Goal: Task Accomplishment & Management: Use online tool/utility

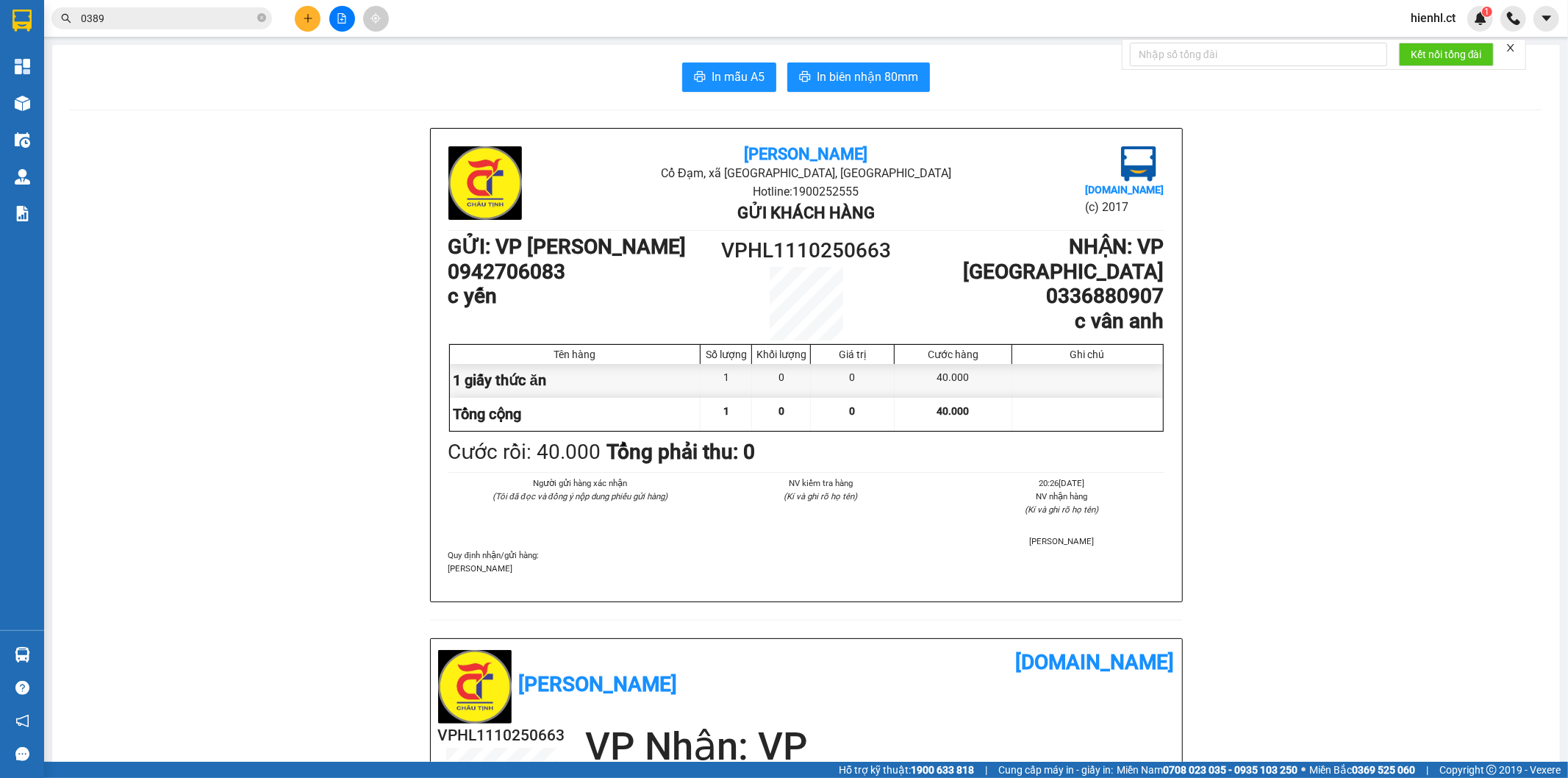
click at [203, 17] on input "0389" at bounding box center [168, 18] width 174 height 17
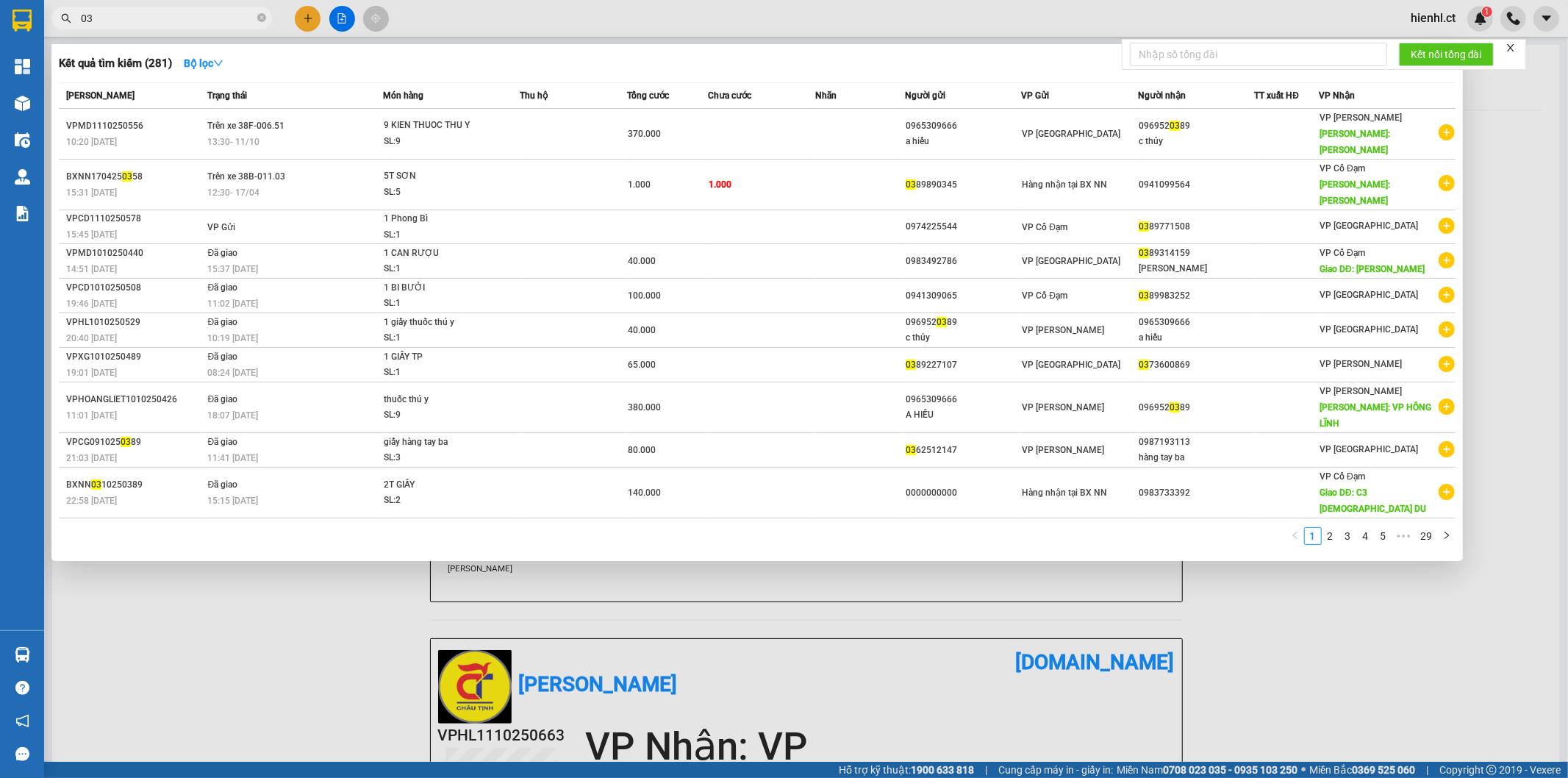
type input "0"
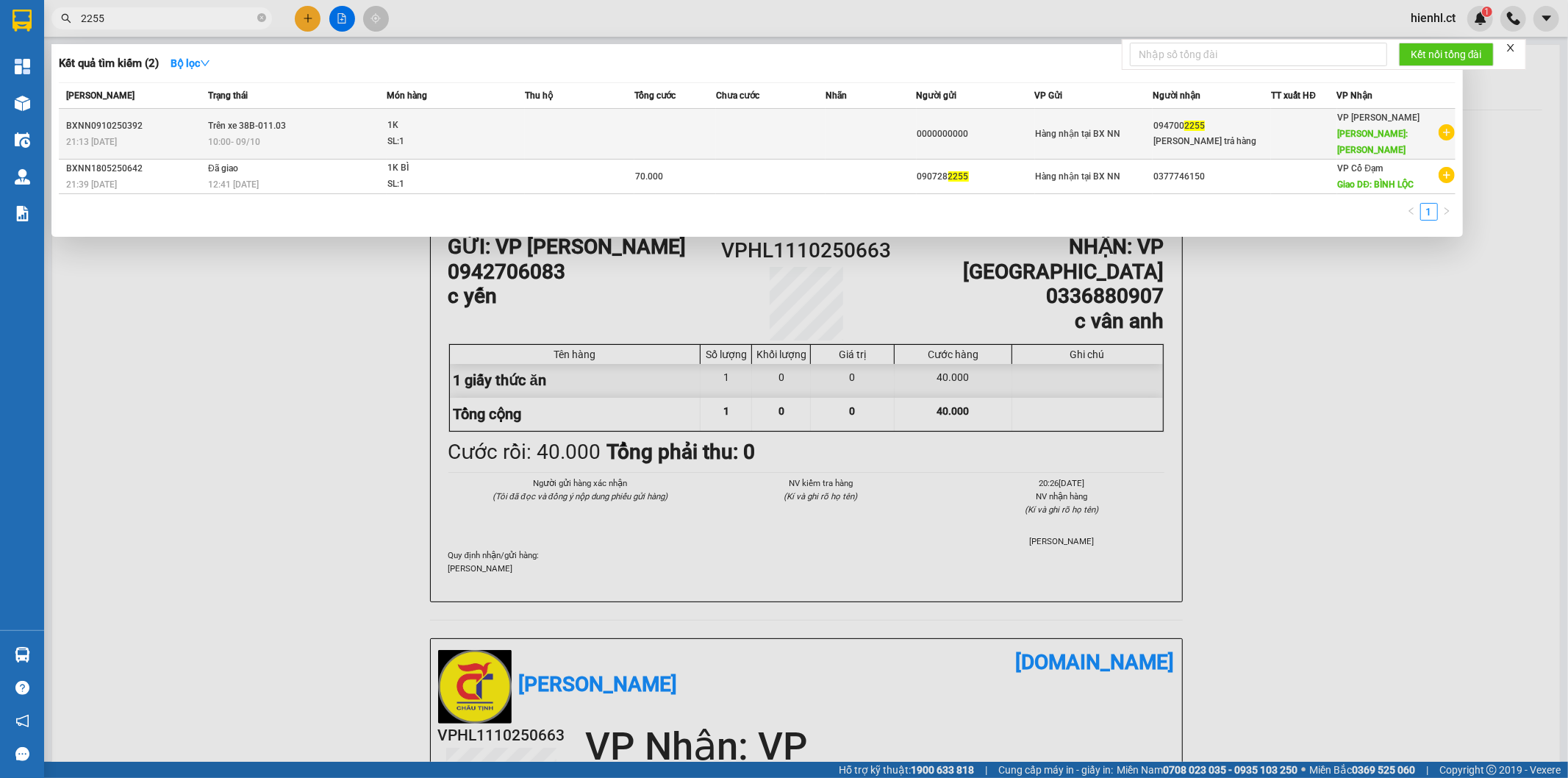
type input "2255"
click at [527, 118] on td at bounding box center [579, 134] width 109 height 51
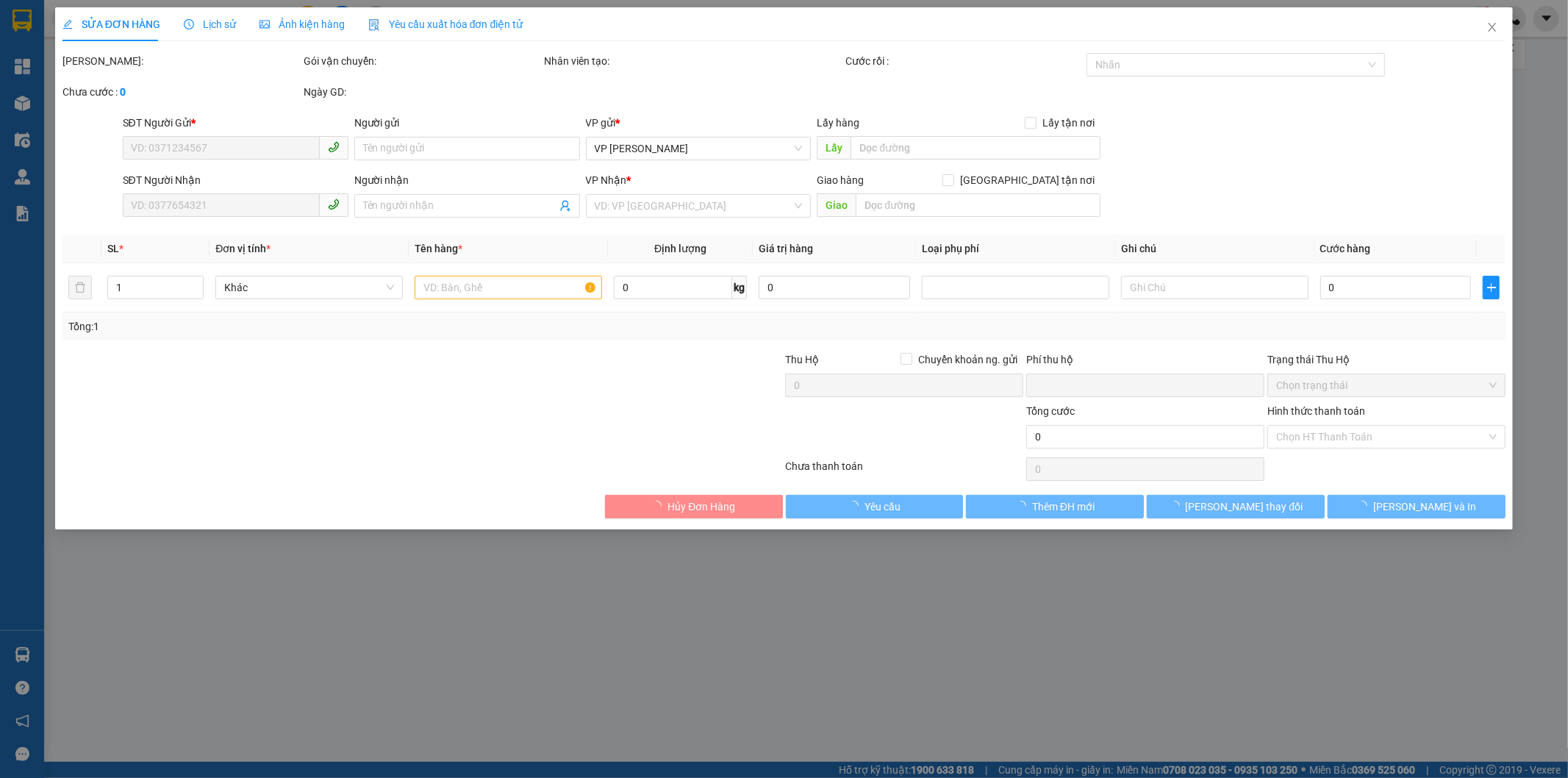
type input "0000000000"
type input "0947002255"
type input "[PERSON_NAME] trả hàng"
type input "HỒNG LĨNH"
type input "0"
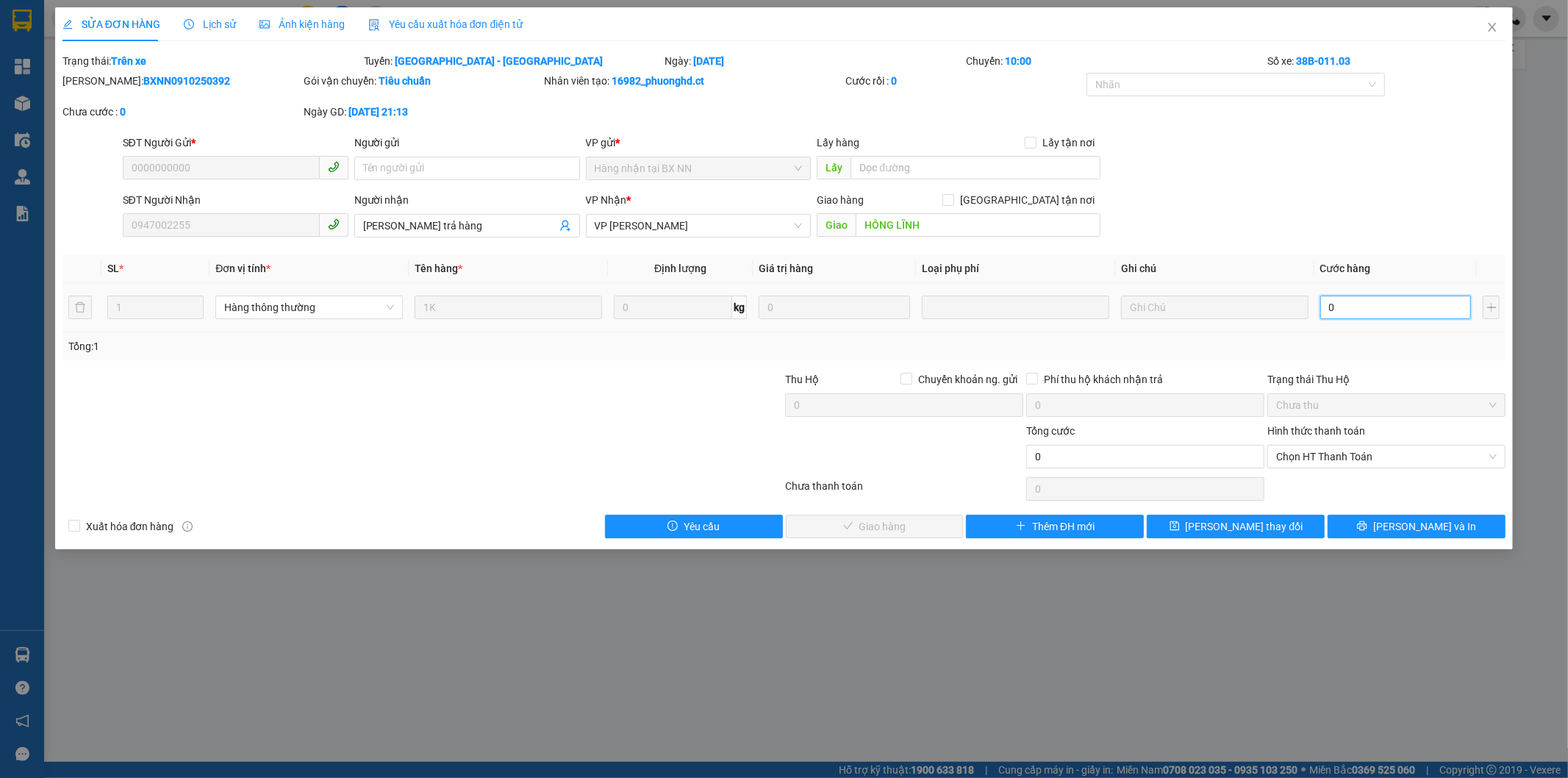
click at [1353, 309] on input "0" at bounding box center [1395, 306] width 151 height 24
type input "3"
type input "30"
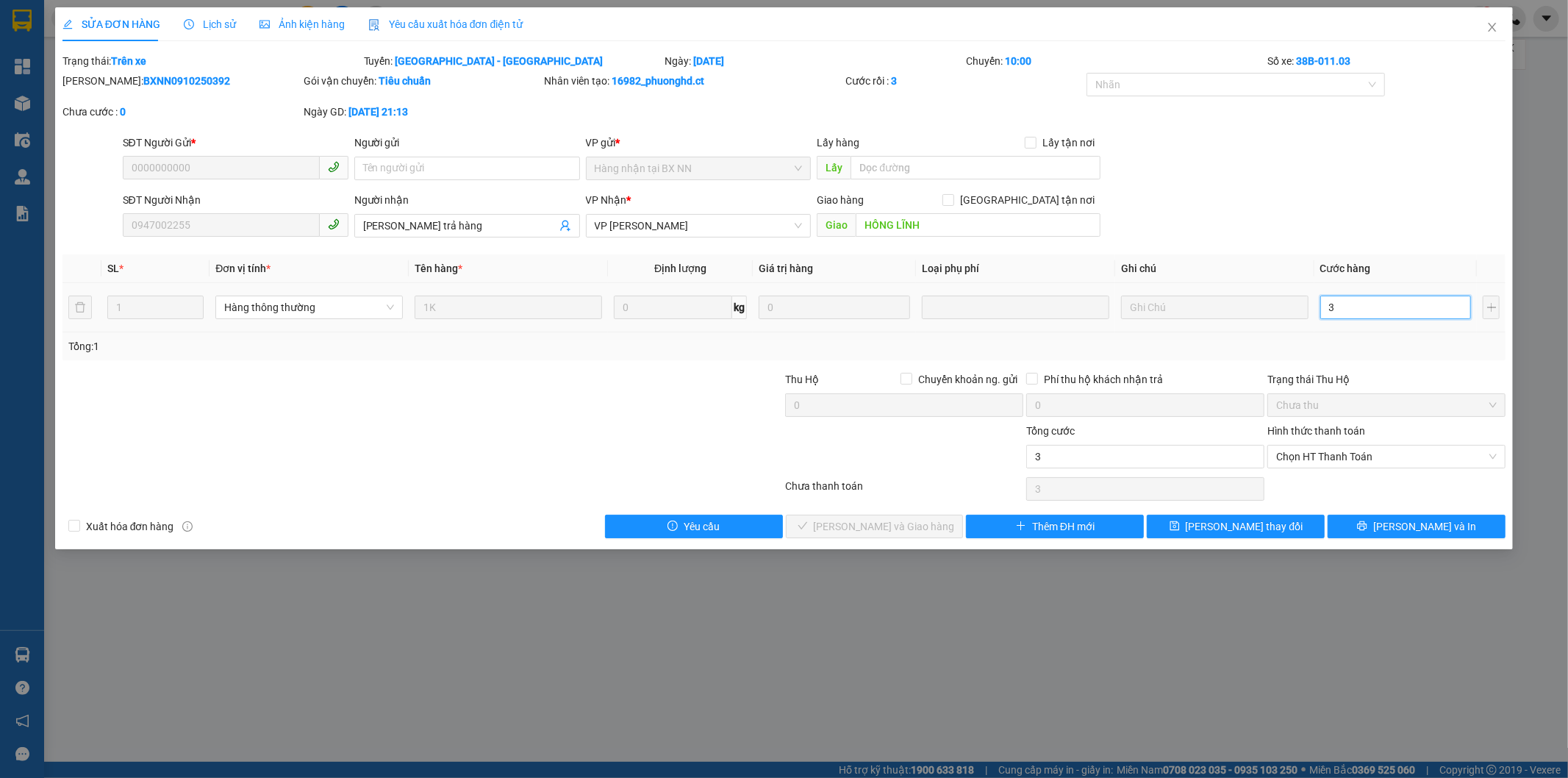
type input "30"
type input "300"
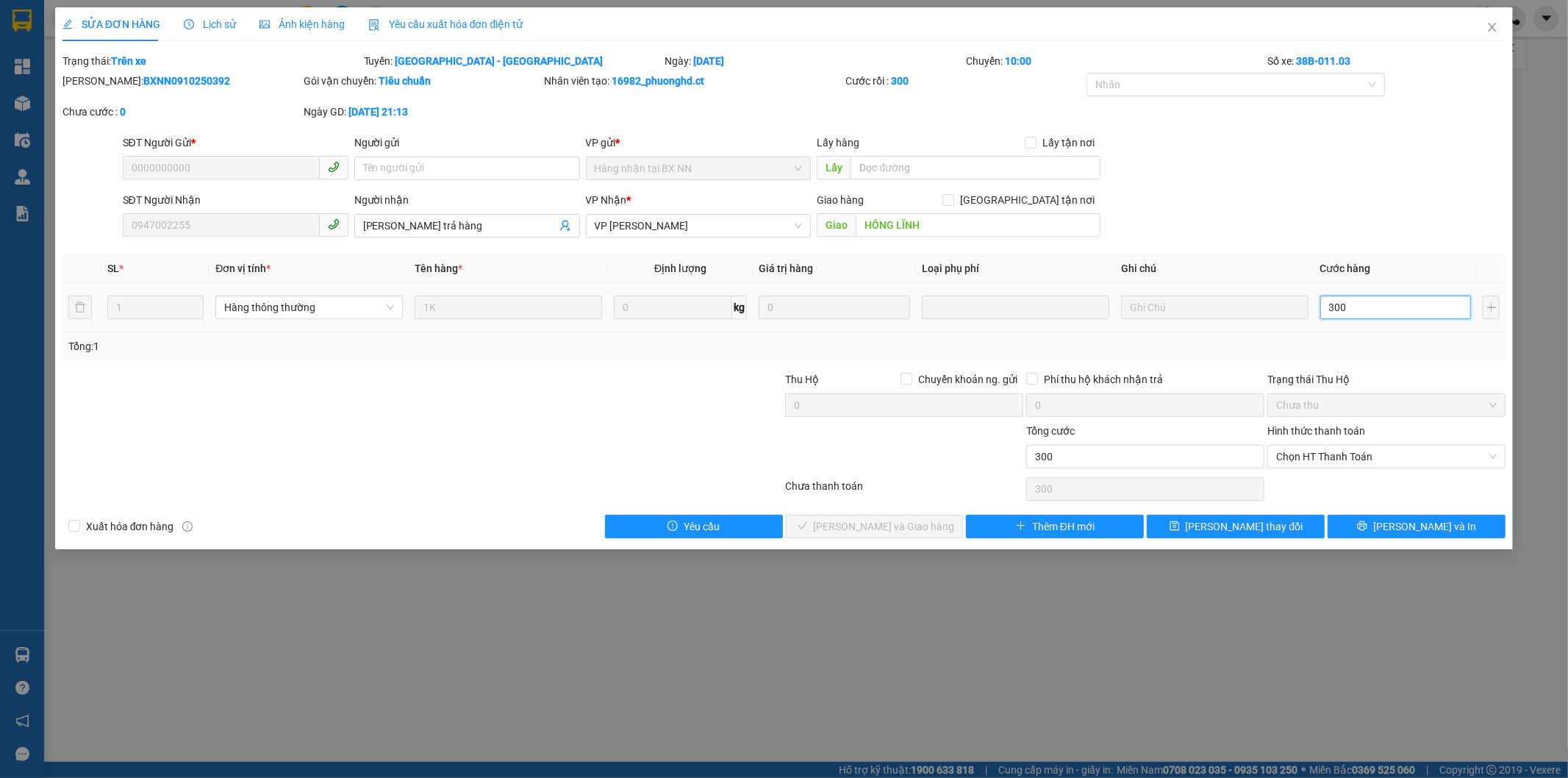
type input "3.000"
type input "30.000"
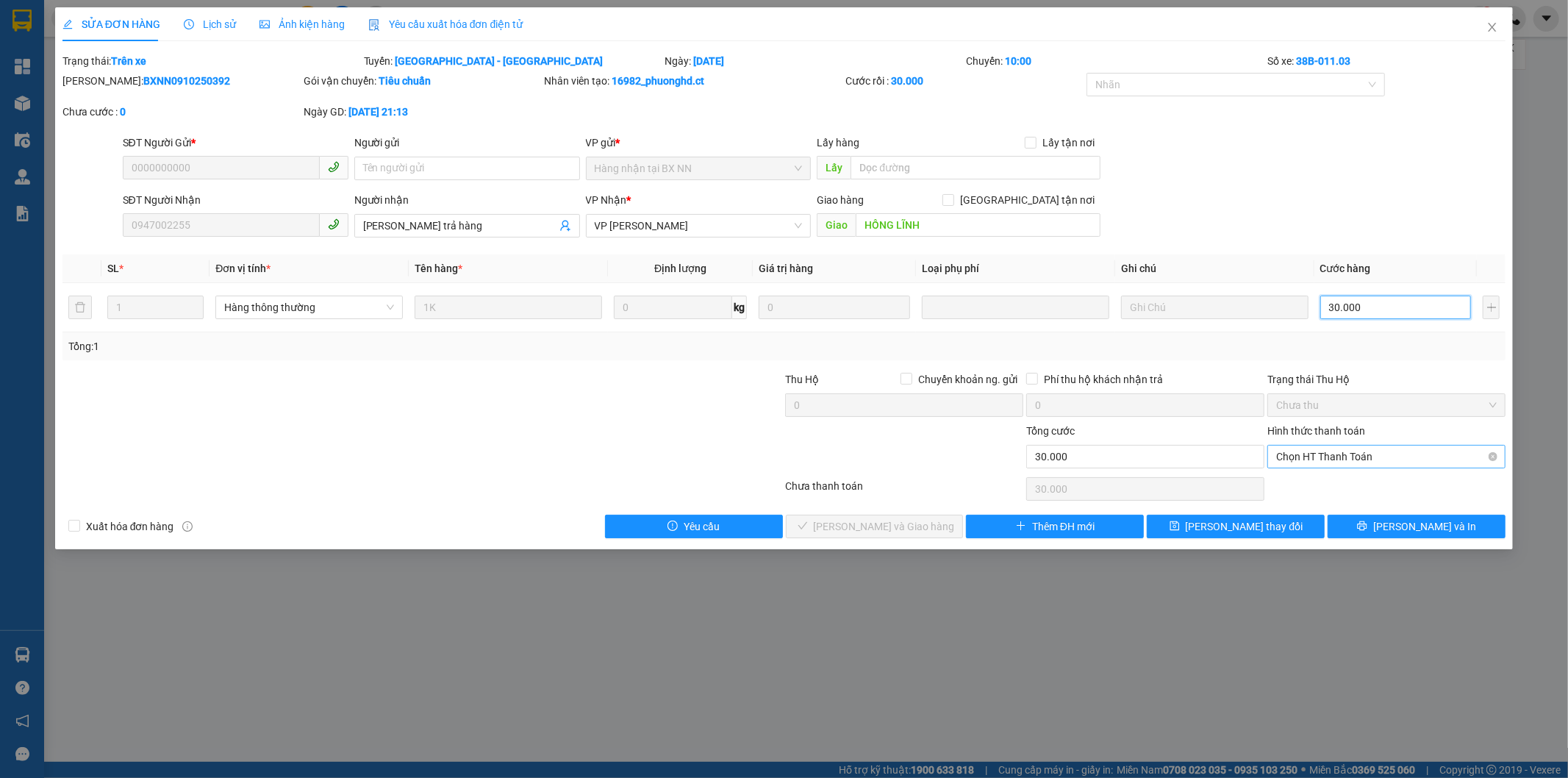
click at [1323, 456] on span "Chọn HT Thanh Toán" at bounding box center [1386, 456] width 221 height 22
type input "30.000"
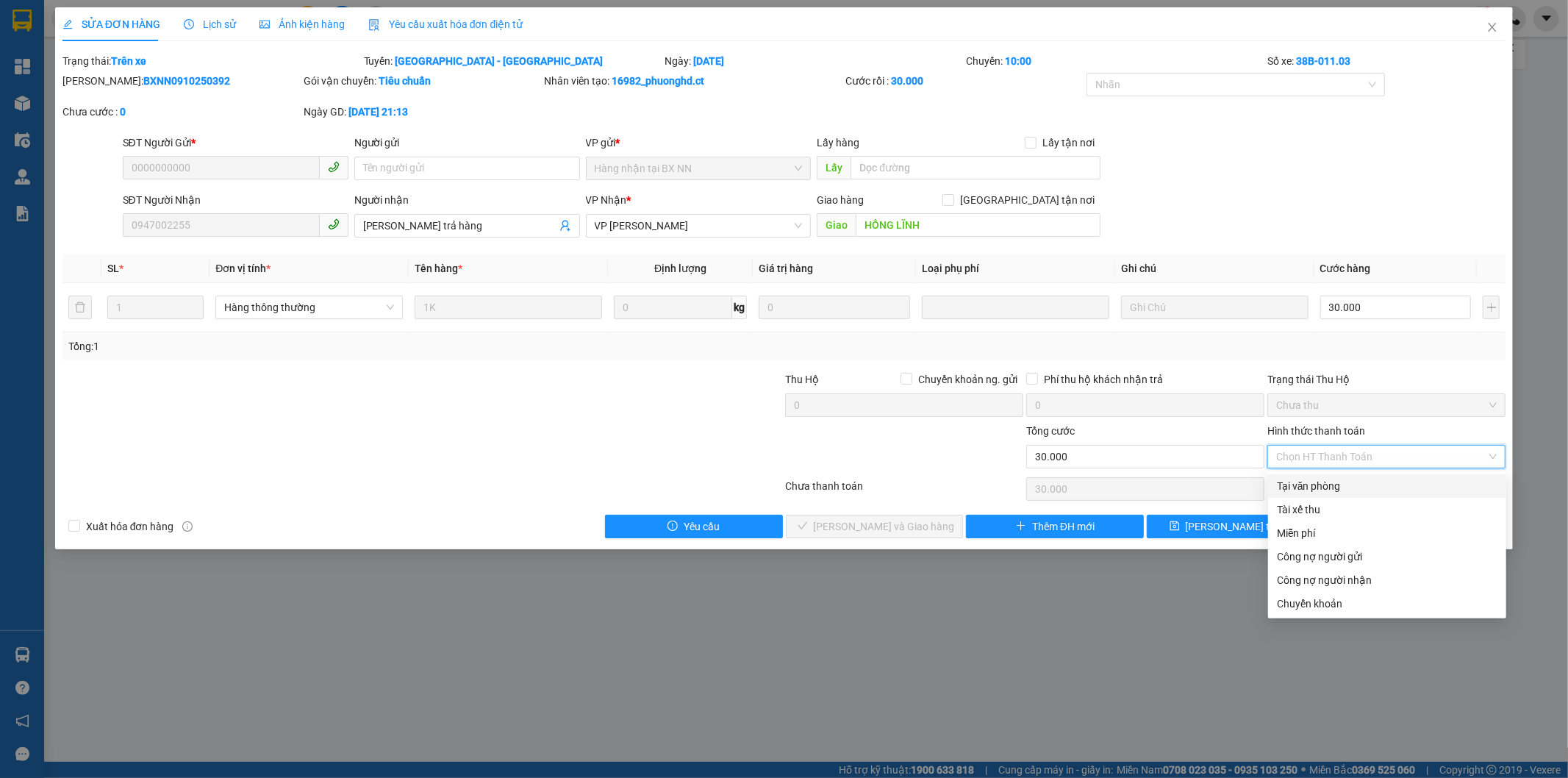
click at [1336, 490] on div "Tại văn phòng" at bounding box center [1386, 485] width 221 height 17
type input "0"
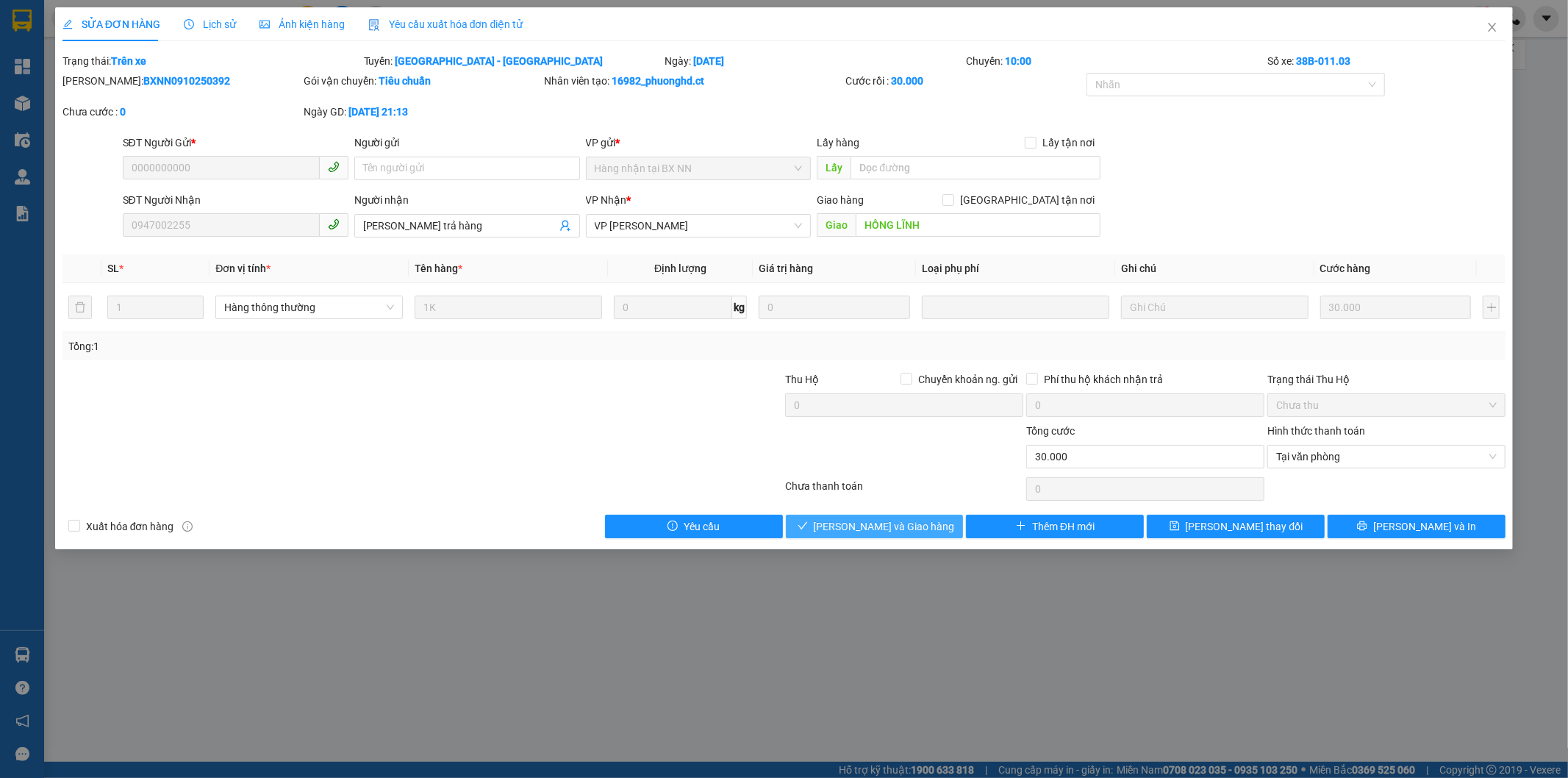
click at [850, 522] on span "[PERSON_NAME] và Giao hàng" at bounding box center [884, 527] width 141 height 17
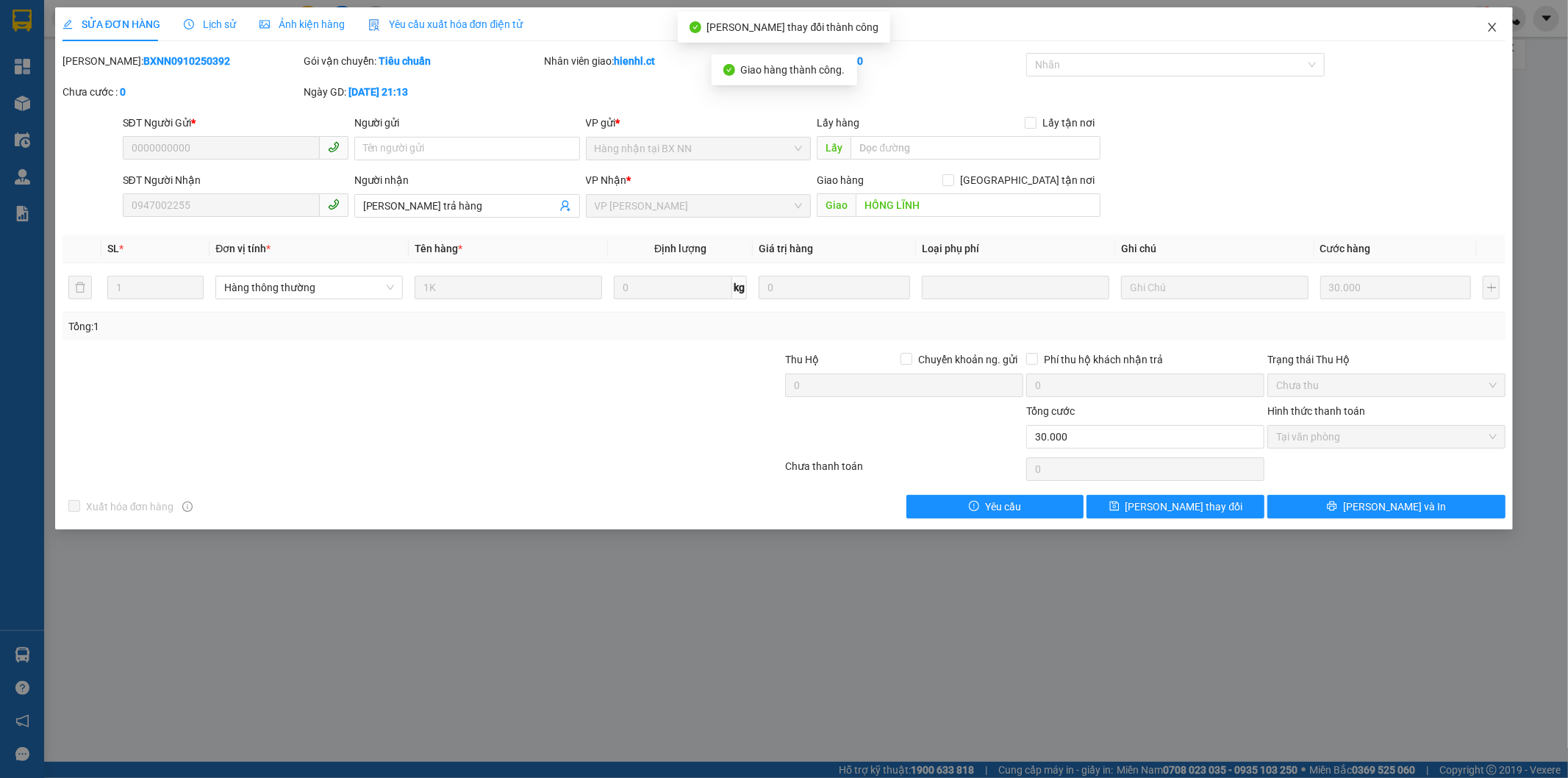
click at [1489, 24] on icon "close" at bounding box center [1492, 27] width 8 height 9
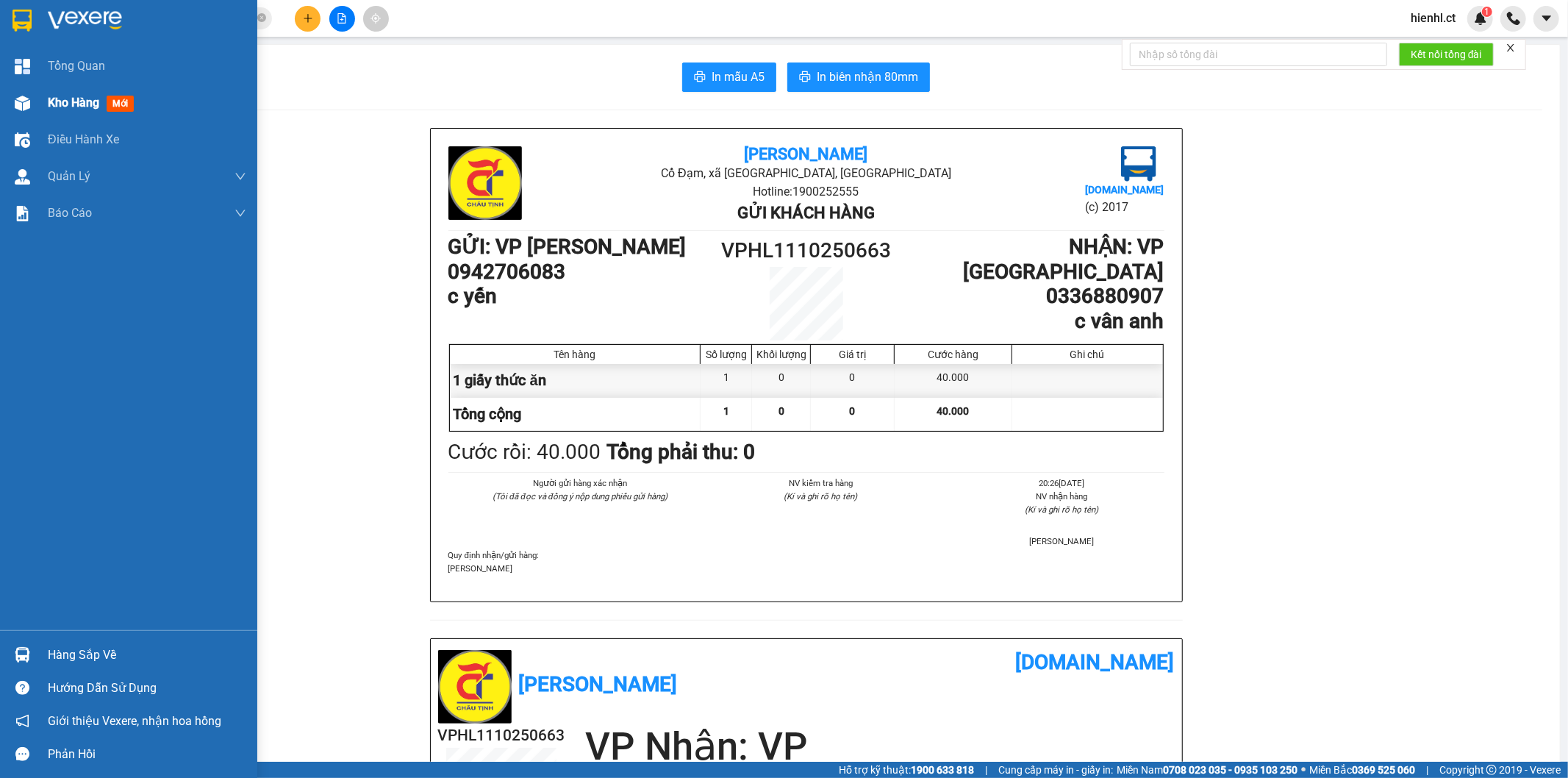
click at [24, 99] on img at bounding box center [23, 103] width 16 height 16
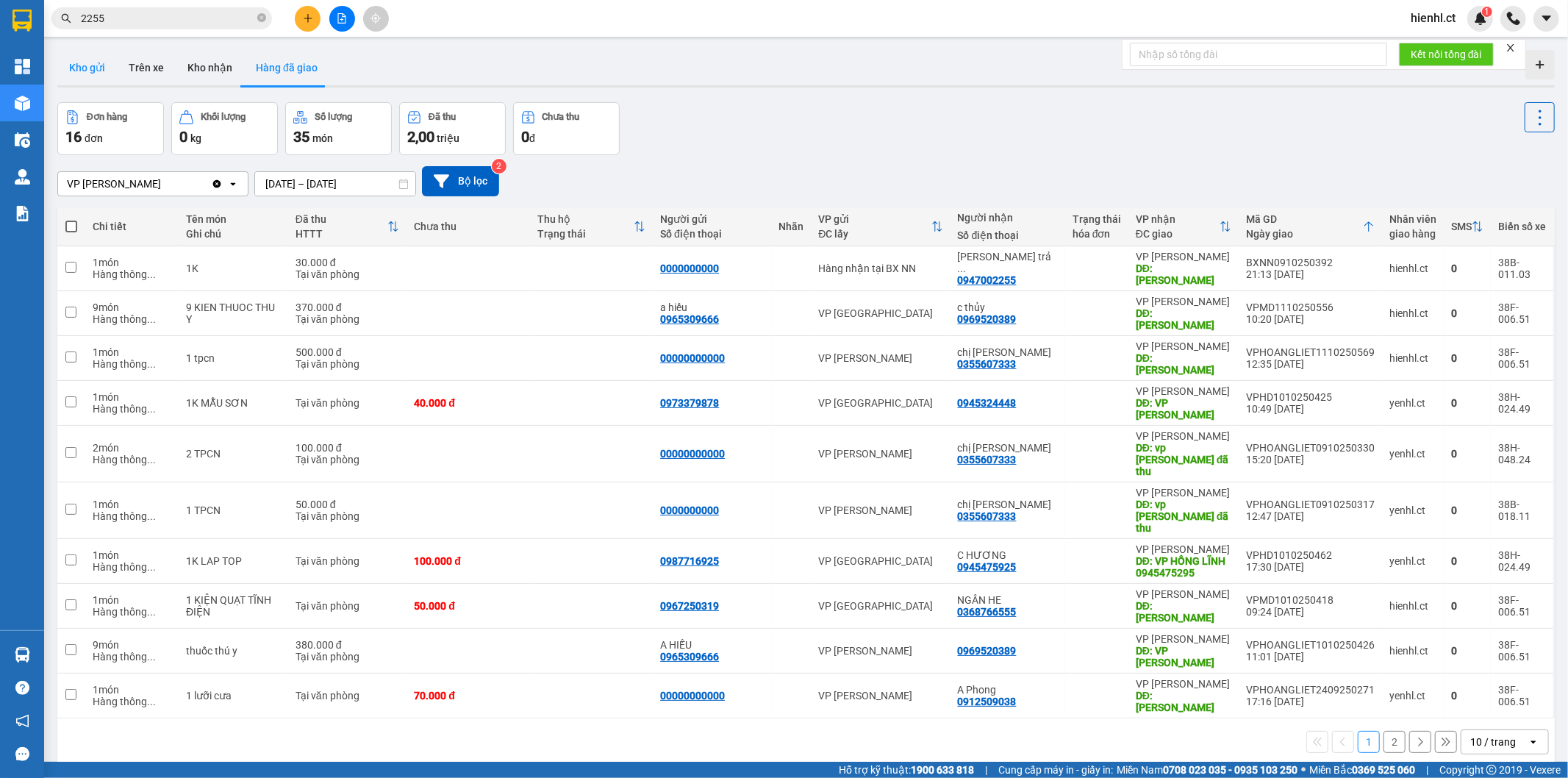
click at [86, 68] on button "Kho gửi" at bounding box center [87, 67] width 59 height 35
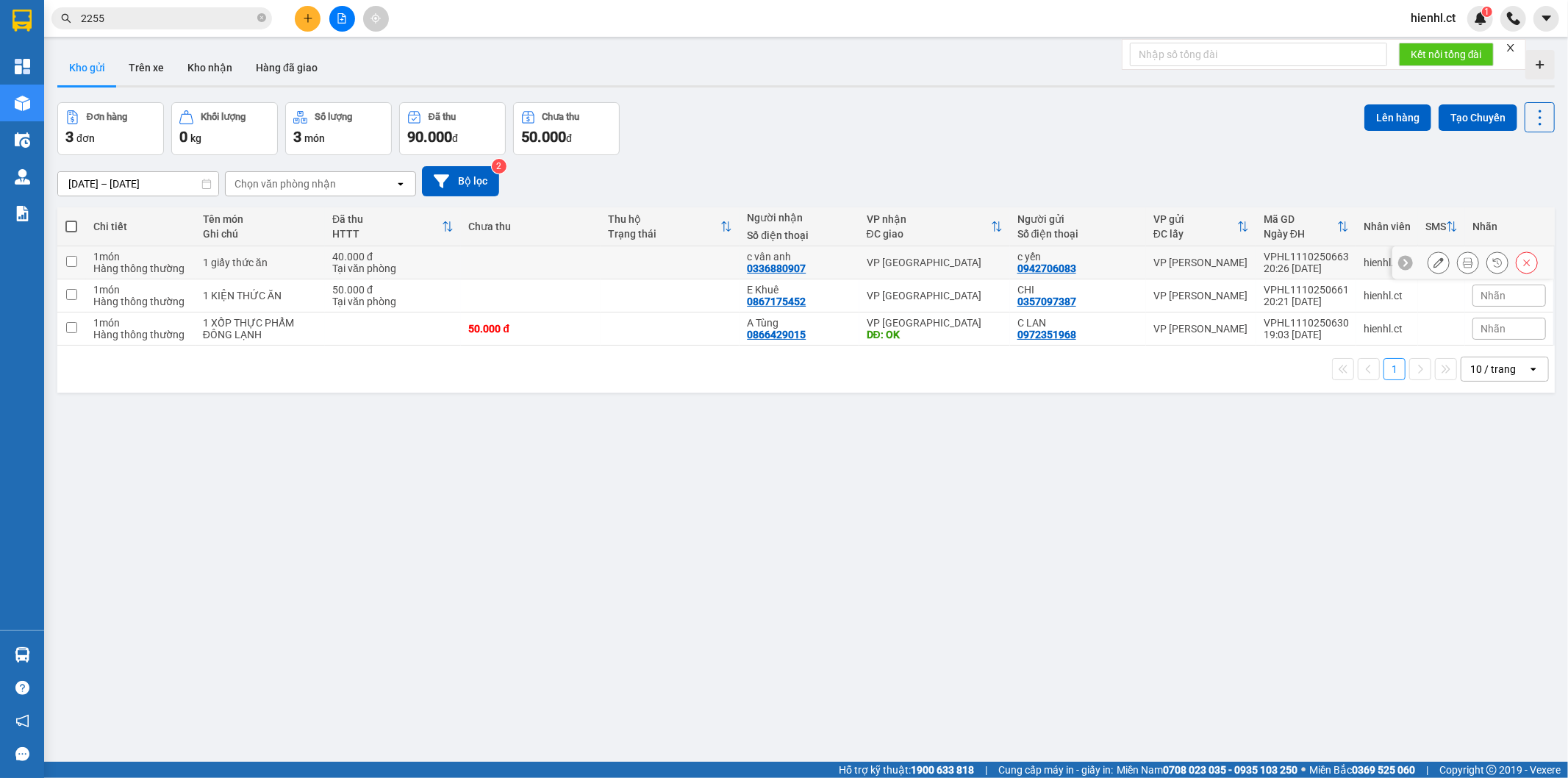
click at [76, 263] on input "checkbox" at bounding box center [72, 261] width 11 height 11
checkbox input "true"
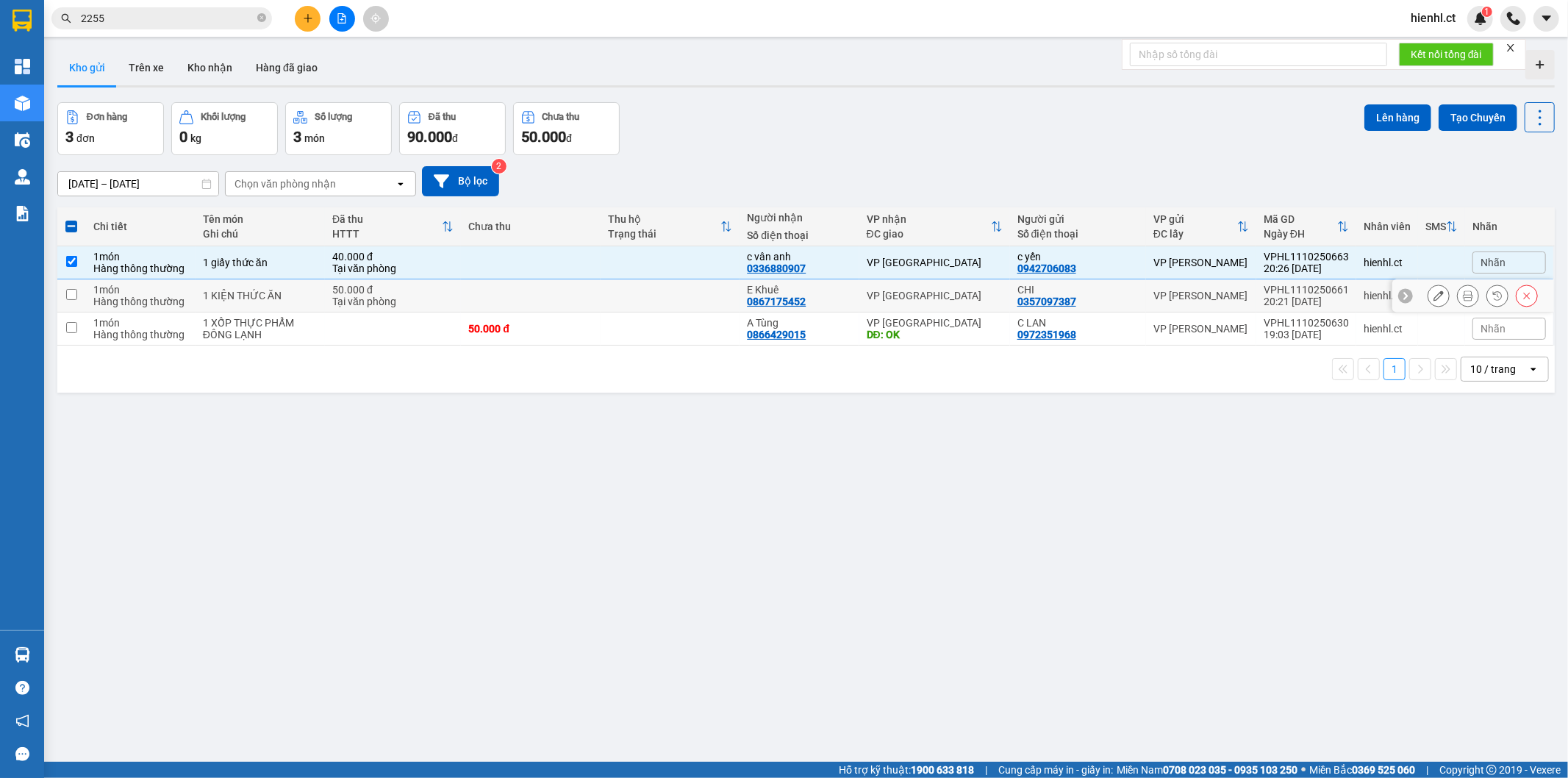
click at [68, 291] on input "checkbox" at bounding box center [72, 294] width 11 height 11
checkbox input "true"
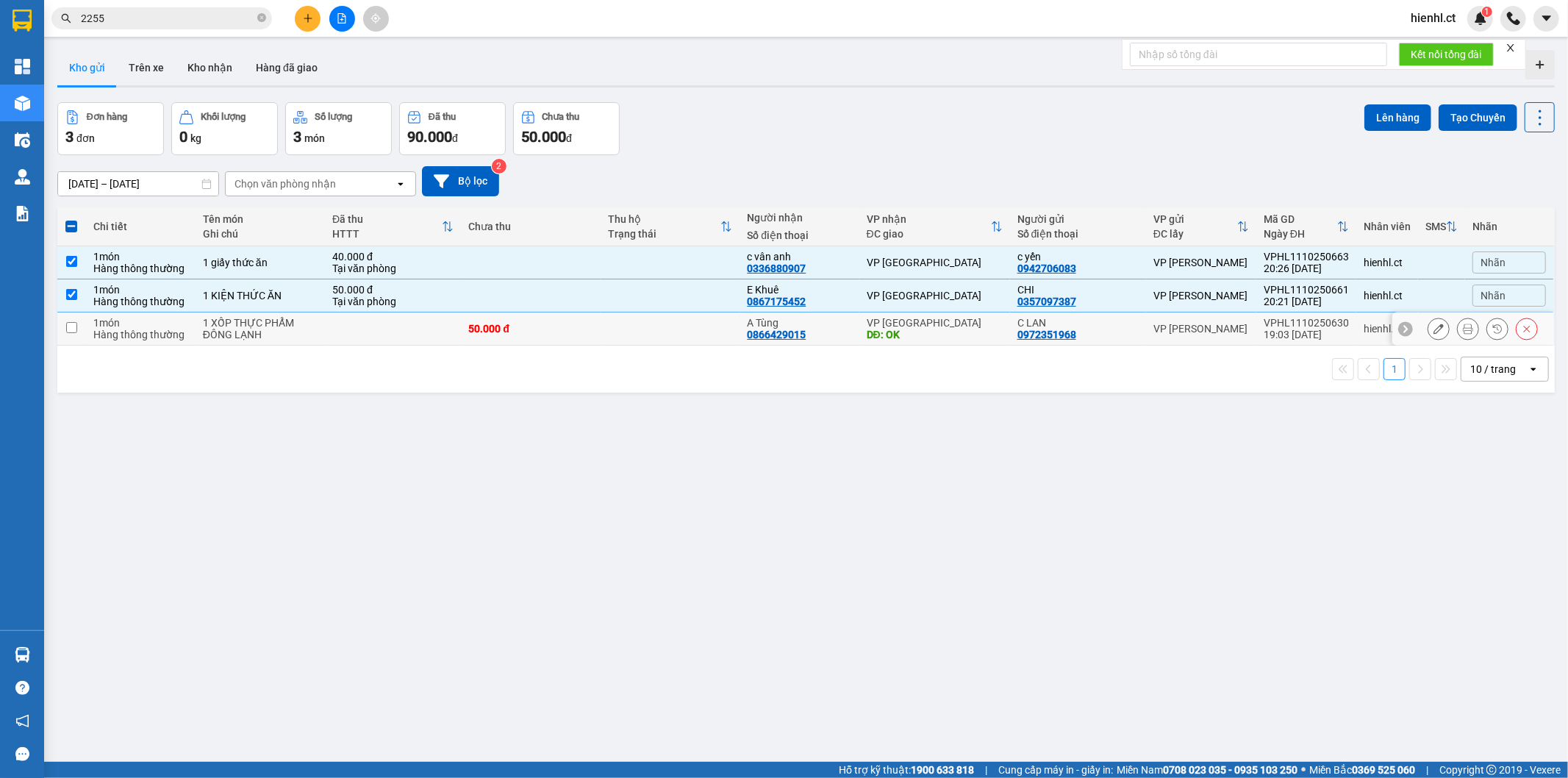
click at [78, 333] on td at bounding box center [72, 329] width 29 height 33
checkbox input "true"
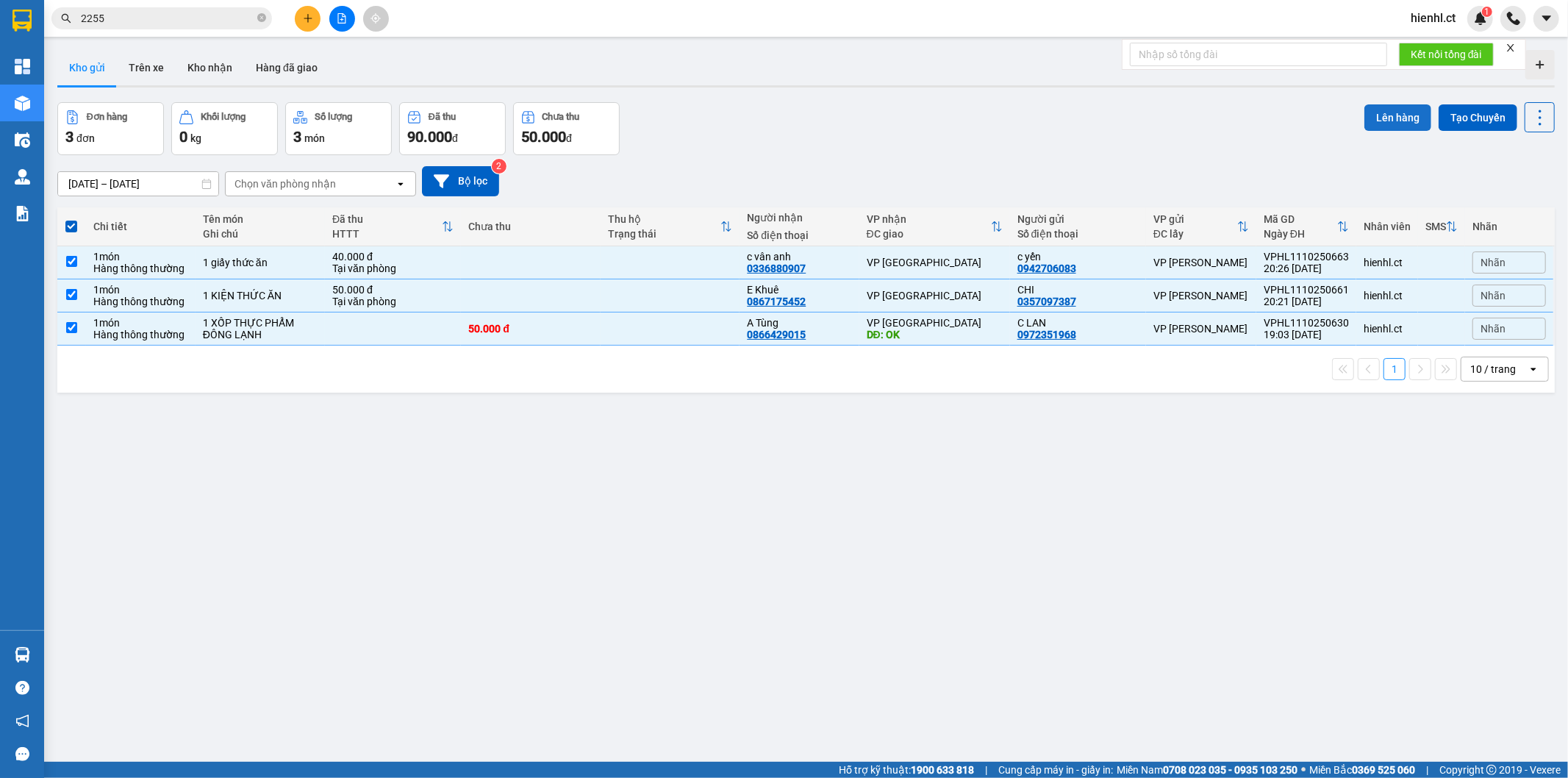
click at [1393, 112] on button "Lên hàng" at bounding box center [1397, 118] width 67 height 26
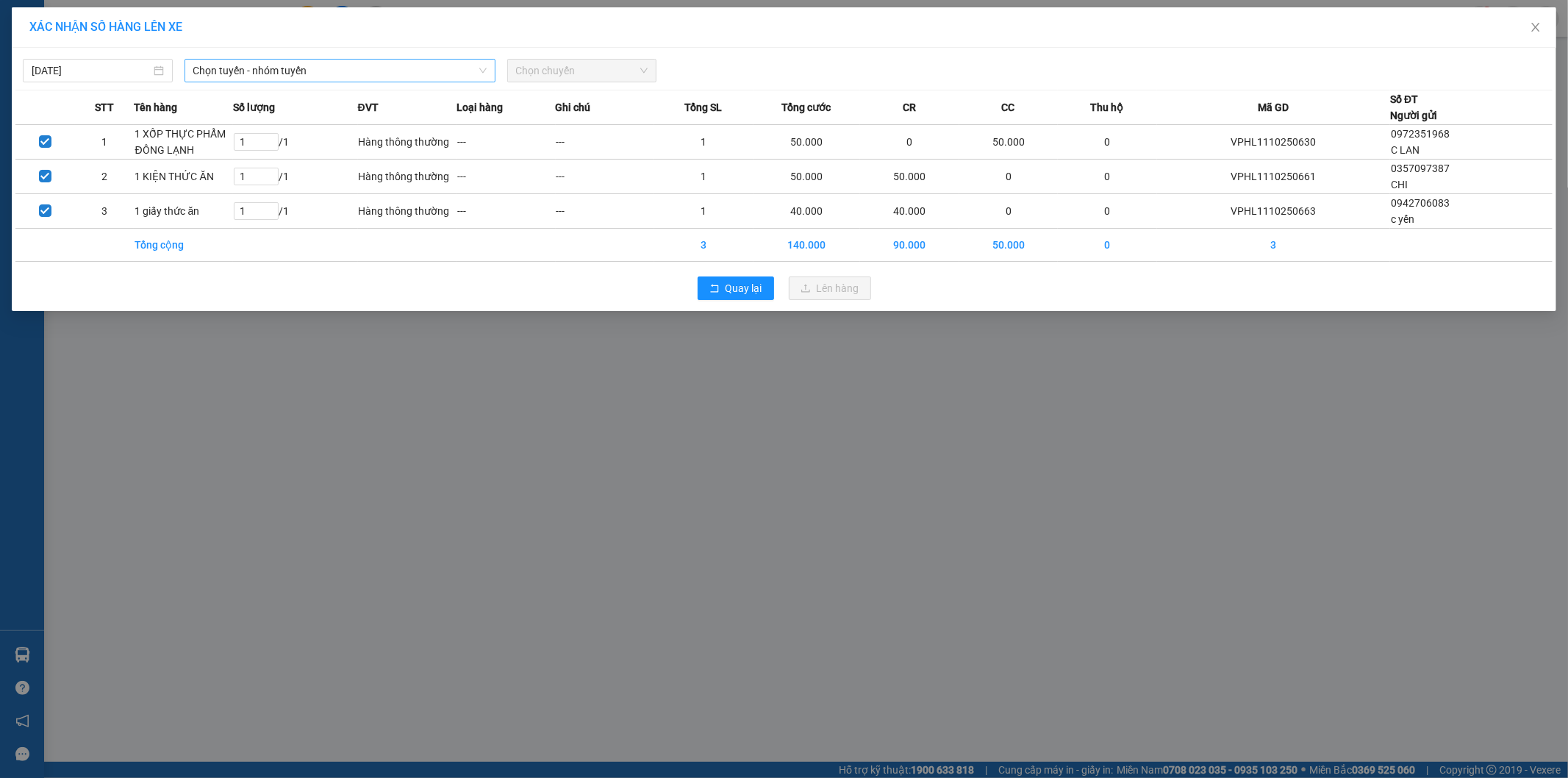
click at [320, 66] on span "Chọn tuyến - nhóm tuyến" at bounding box center [340, 70] width 293 height 22
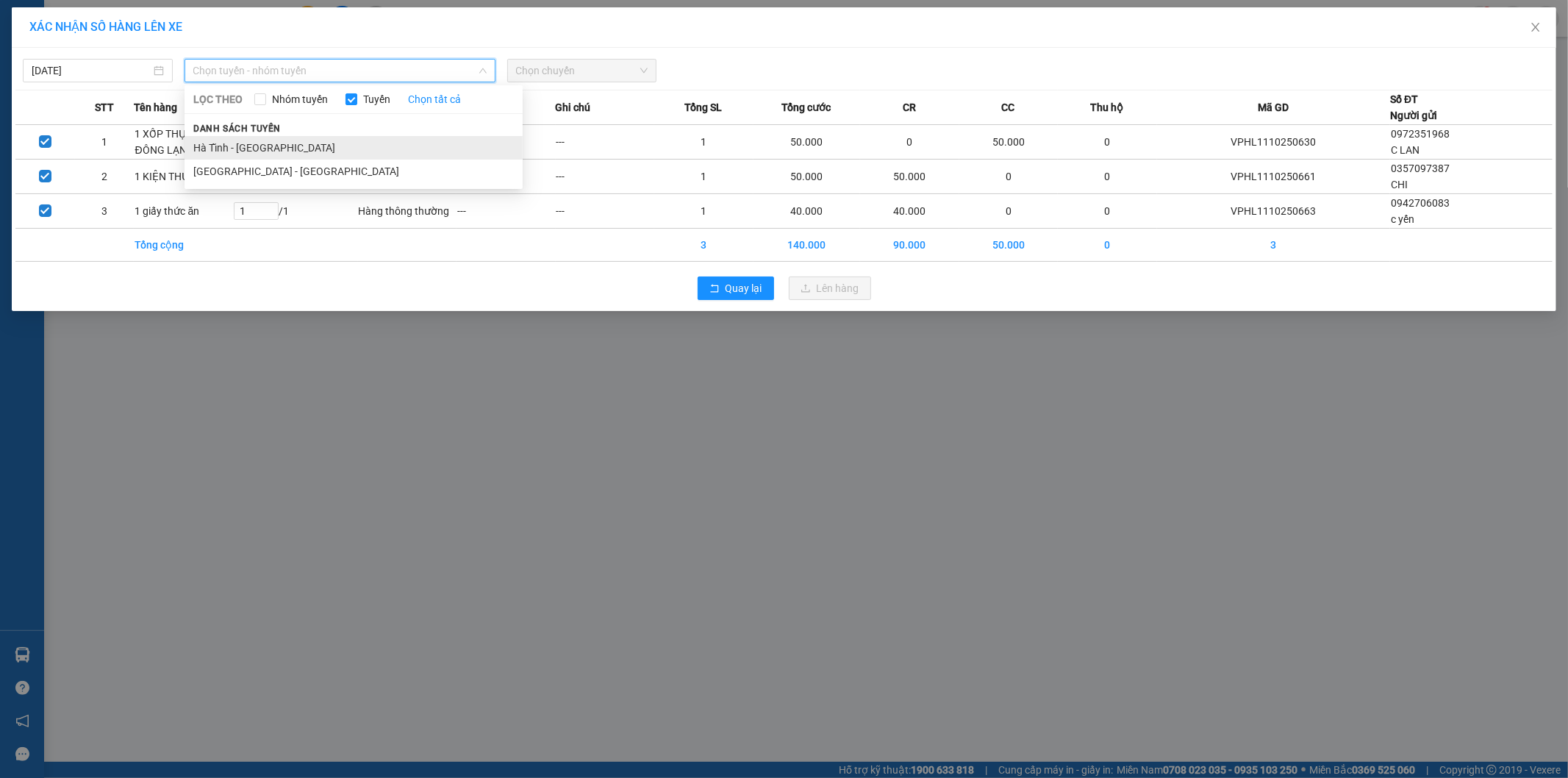
click at [309, 137] on li "Hà Tĩnh - [GEOGRAPHIC_DATA]" at bounding box center [353, 148] width 338 height 24
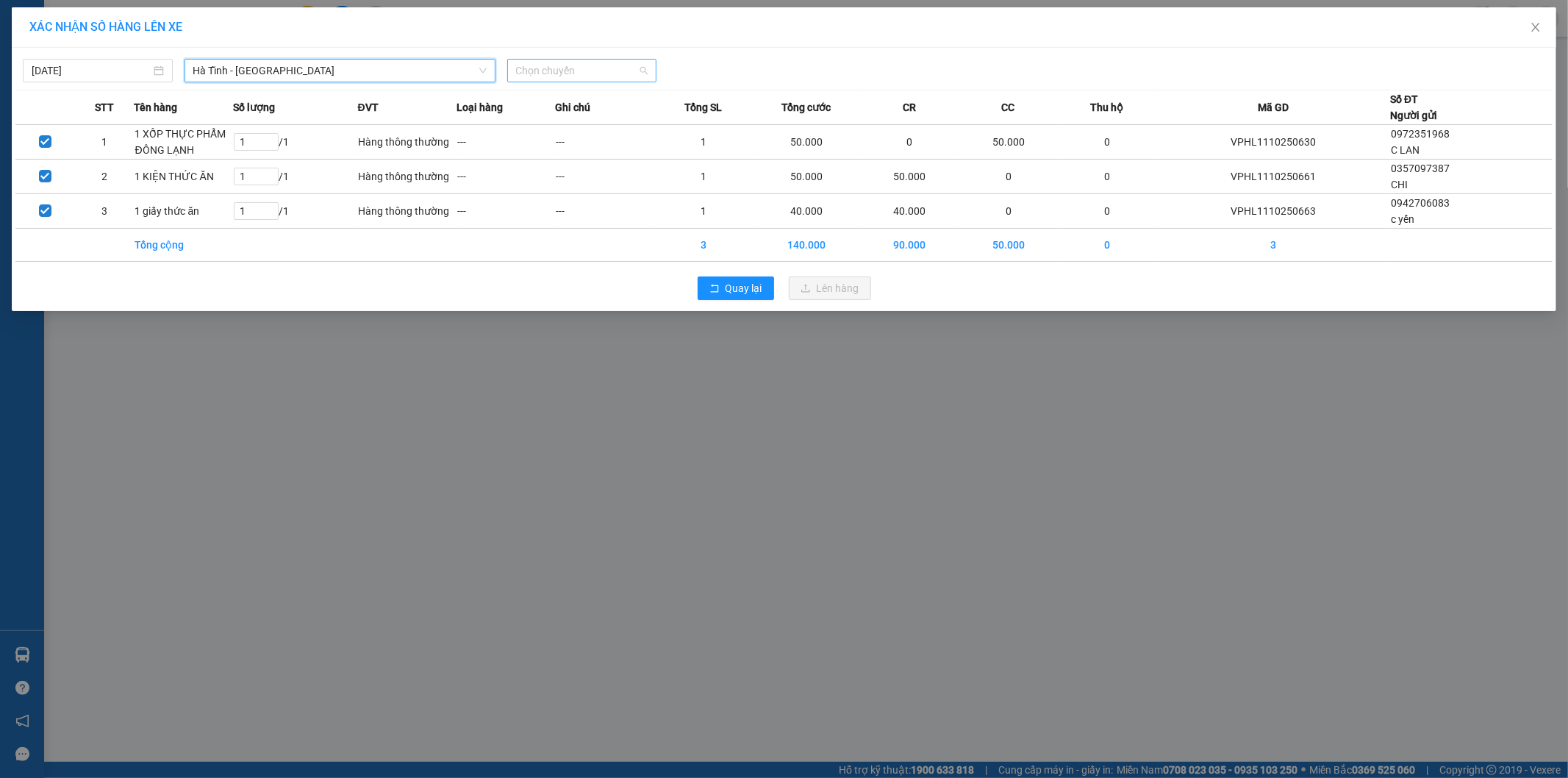
click at [550, 65] on span "Chọn chuyến" at bounding box center [582, 70] width 133 height 22
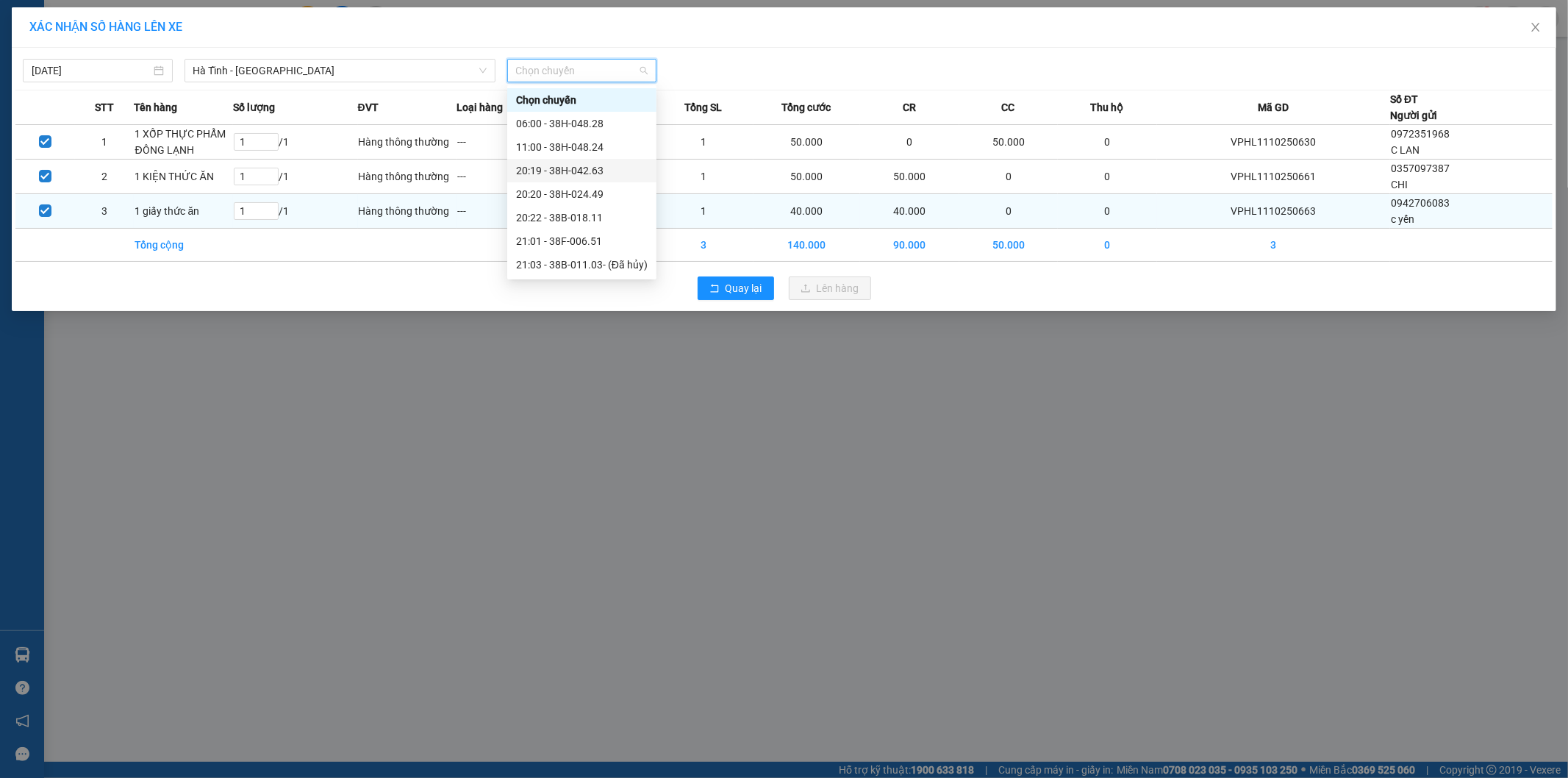
drag, startPoint x: 564, startPoint y: 167, endPoint x: 746, endPoint y: 230, distance: 192.6
click at [564, 168] on div "20:19 - 38H-042.63" at bounding box center [581, 170] width 132 height 17
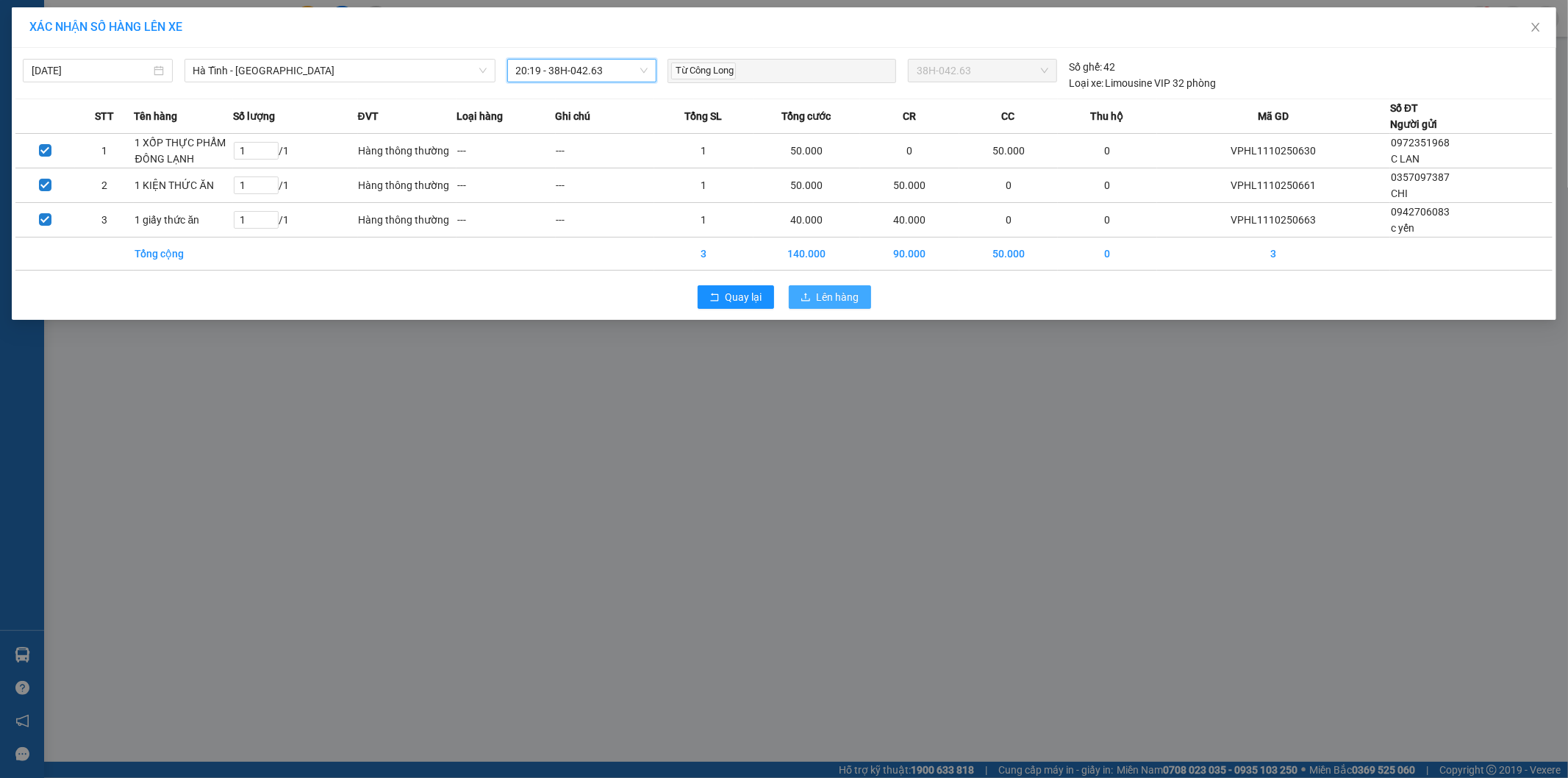
click at [823, 299] on span "Lên hàng" at bounding box center [837, 297] width 43 height 17
